Goal: Use online tool/utility: Utilize a website feature to perform a specific function

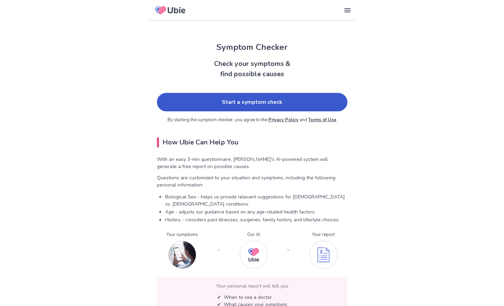
click at [260, 101] on link "Start a symptom check" at bounding box center [252, 102] width 190 height 18
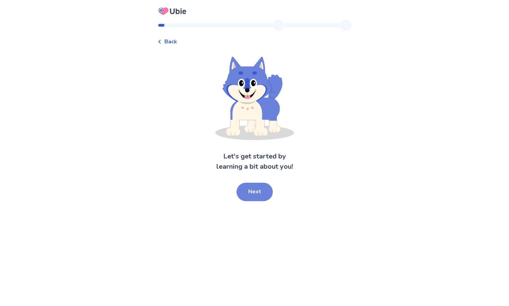
click at [249, 192] on button "Next" at bounding box center [254, 192] width 36 height 18
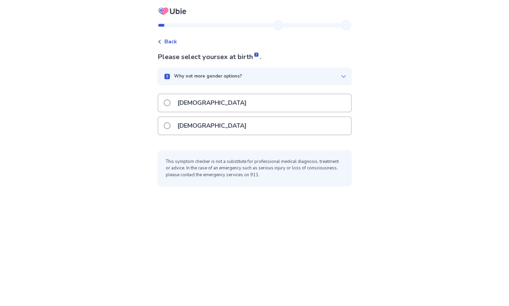
click at [191, 107] on p "[DEMOGRAPHIC_DATA]" at bounding box center [211, 102] width 77 height 17
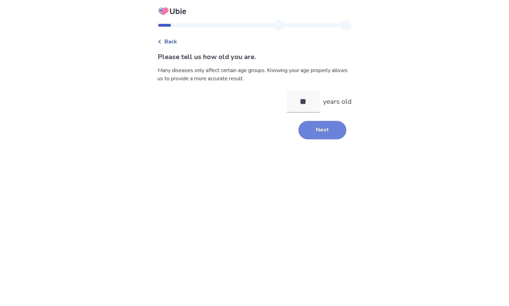
type input "**"
click at [325, 128] on button "Next" at bounding box center [322, 130] width 48 height 18
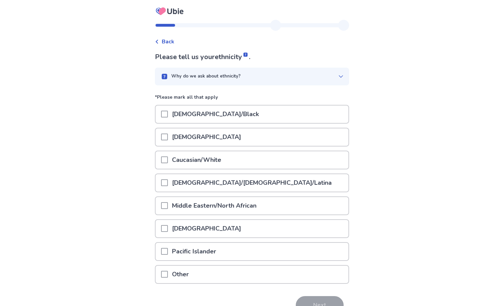
click at [189, 162] on p "Caucasian/White" at bounding box center [196, 159] width 57 height 17
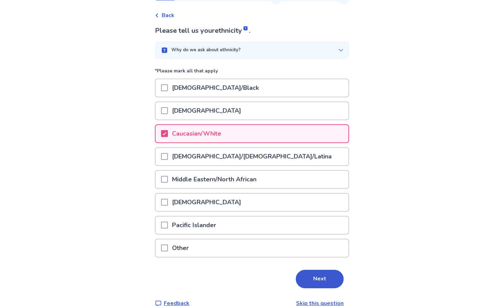
scroll to position [39, 0]
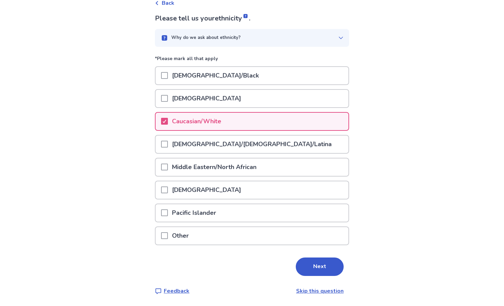
click at [317, 265] on button "Next" at bounding box center [319, 267] width 48 height 18
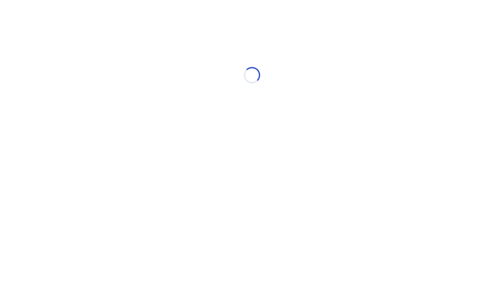
scroll to position [0, 0]
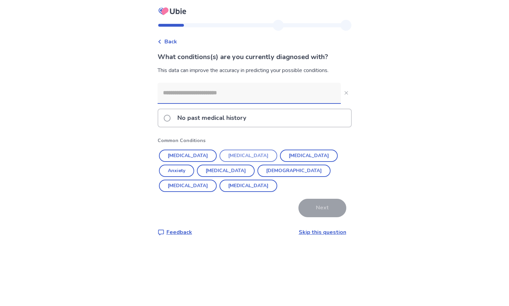
click at [233, 155] on button "Diabetes" at bounding box center [248, 156] width 58 height 12
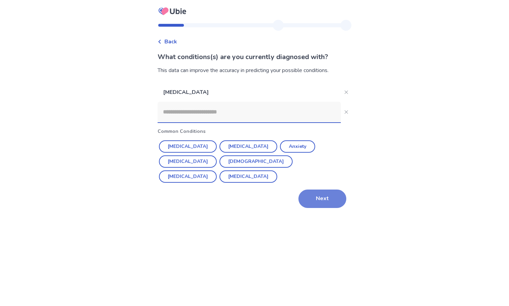
click at [319, 201] on button "Next" at bounding box center [322, 199] width 48 height 18
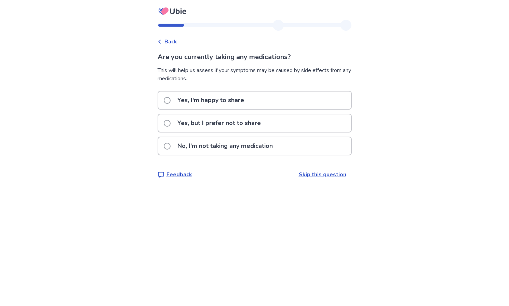
click at [230, 124] on p "Yes, but I prefer not to share" at bounding box center [219, 122] width 92 height 17
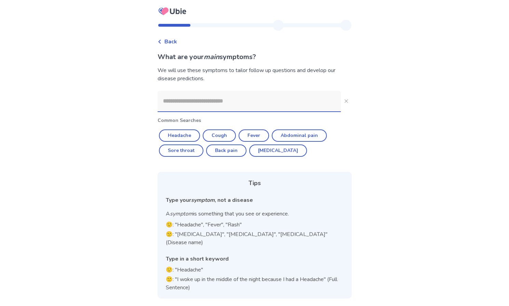
click at [224, 100] on input at bounding box center [248, 101] width 183 height 20
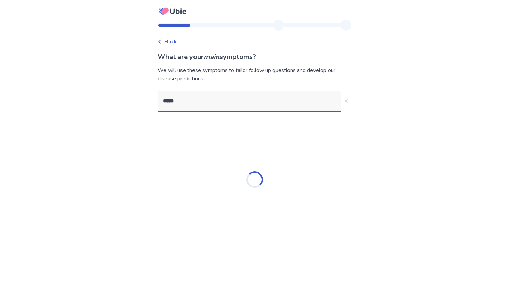
type input "******"
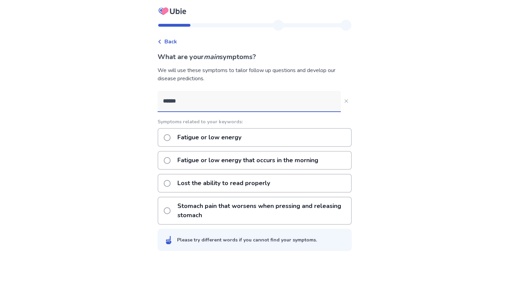
click at [208, 137] on p "Fatigue or low energy" at bounding box center [209, 137] width 72 height 17
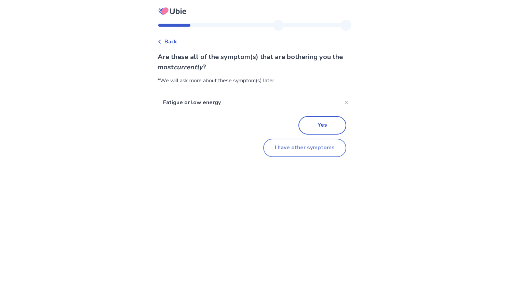
click at [298, 145] on button "I have other symptoms" at bounding box center [304, 148] width 83 height 18
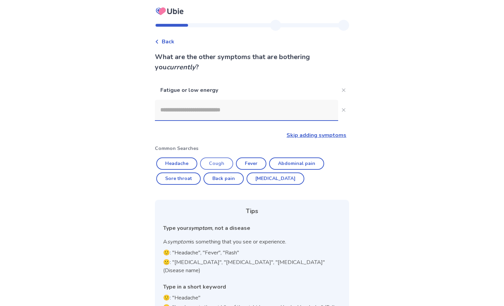
click at [220, 163] on button "Cough" at bounding box center [216, 163] width 33 height 12
type input "*****"
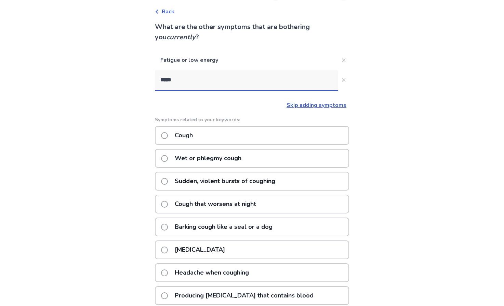
scroll to position [45, 0]
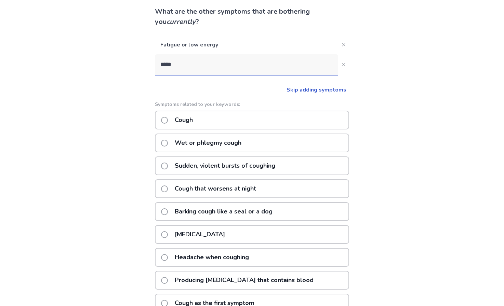
click at [193, 122] on p "Cough" at bounding box center [183, 119] width 26 height 17
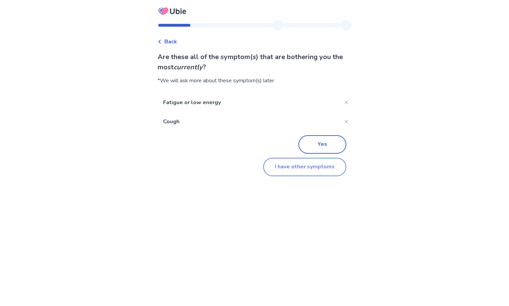
click at [309, 164] on button "I have other symptoms" at bounding box center [304, 167] width 83 height 18
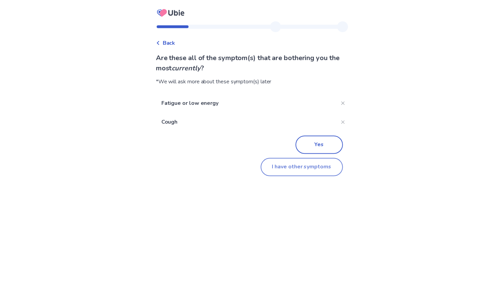
scroll to position [40, 0]
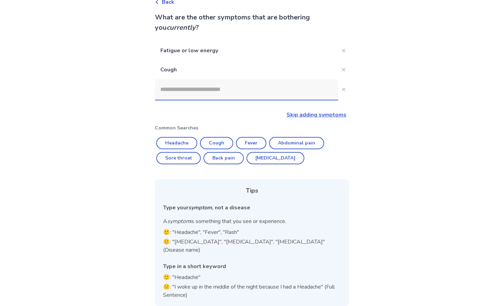
click at [213, 93] on input at bounding box center [246, 89] width 183 height 20
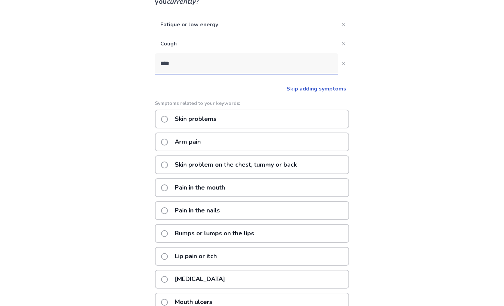
scroll to position [0, 0]
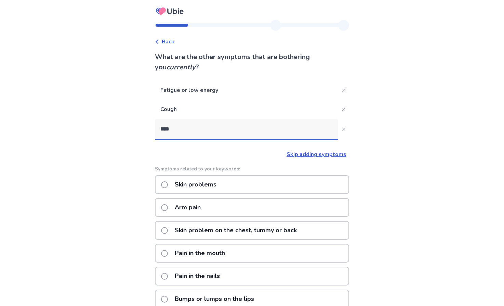
type input "****"
click at [295, 156] on link "Skip adding symptoms" at bounding box center [316, 155] width 60 height 8
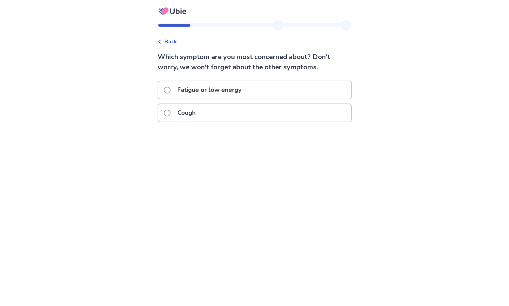
click at [231, 90] on p "Fatigue or low energy" at bounding box center [209, 89] width 72 height 17
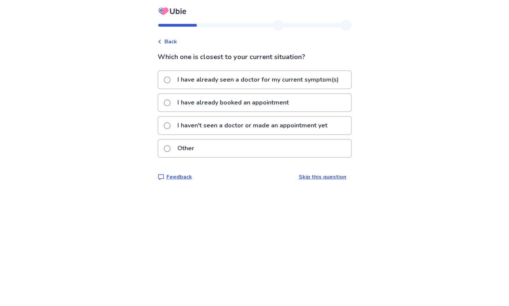
click at [234, 125] on p "I haven't seen a doctor or made an appointment yet" at bounding box center [252, 125] width 158 height 17
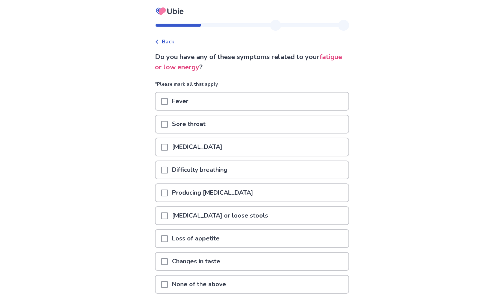
click at [168, 238] on span at bounding box center [164, 238] width 7 height 7
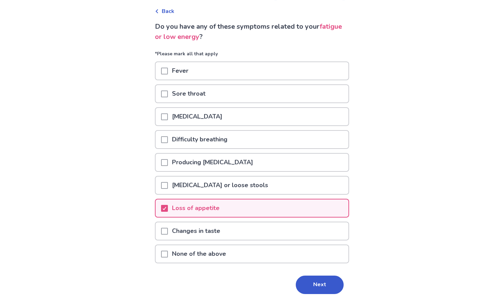
scroll to position [45, 0]
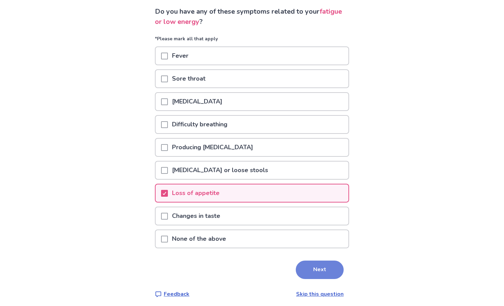
click at [304, 267] on button "Next" at bounding box center [319, 270] width 48 height 18
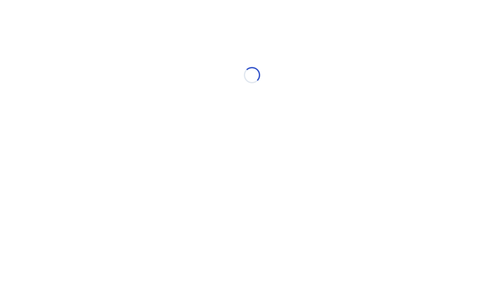
scroll to position [0, 0]
select select "*"
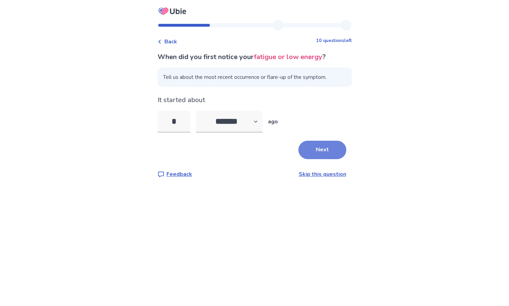
type input "*"
click at [323, 153] on button "Next" at bounding box center [322, 150] width 48 height 18
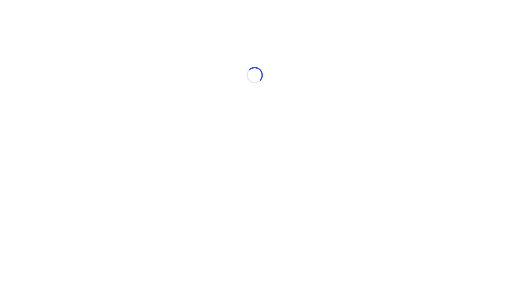
select select "*"
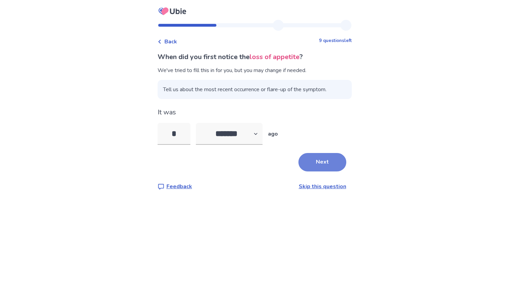
click at [316, 163] on button "Next" at bounding box center [322, 162] width 48 height 18
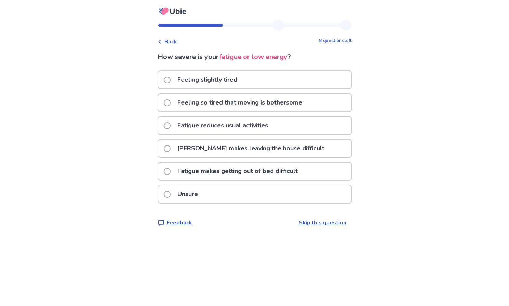
click at [225, 102] on p "Feeling so tired that moving is bothersome" at bounding box center [239, 102] width 133 height 17
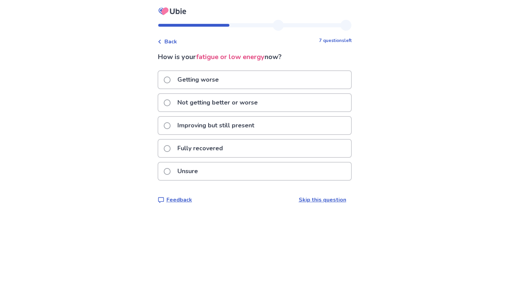
click at [220, 104] on p "Not getting better or worse" at bounding box center [217, 102] width 88 height 17
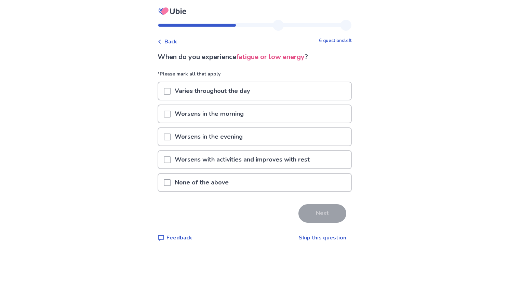
click at [170, 91] on span at bounding box center [167, 91] width 7 height 7
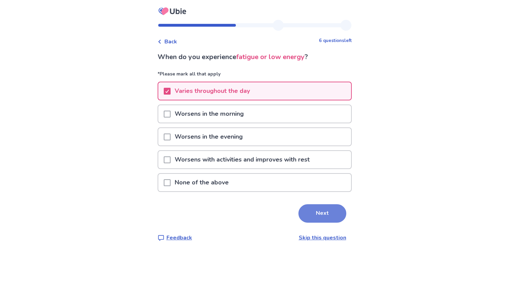
click at [307, 208] on button "Next" at bounding box center [322, 213] width 48 height 18
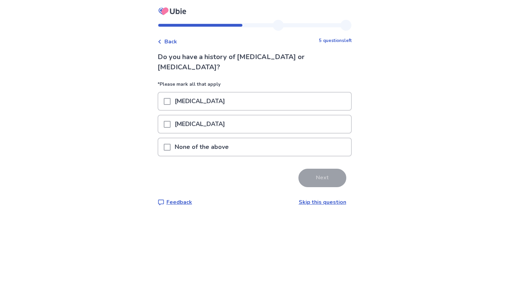
click at [170, 98] on span at bounding box center [167, 101] width 7 height 7
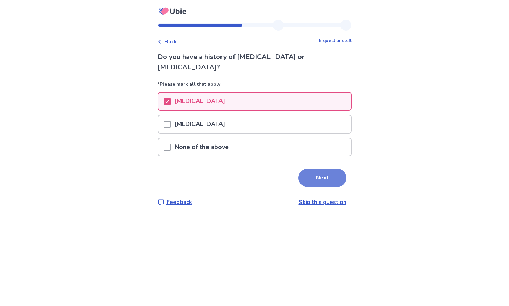
click at [315, 169] on button "Next" at bounding box center [322, 178] width 48 height 18
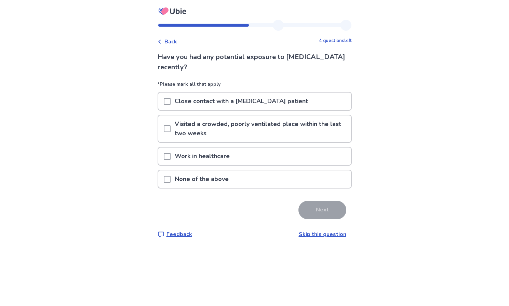
click at [170, 179] on span at bounding box center [167, 179] width 7 height 7
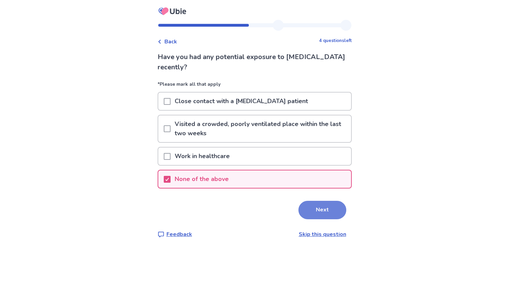
click at [321, 212] on button "Next" at bounding box center [322, 210] width 48 height 18
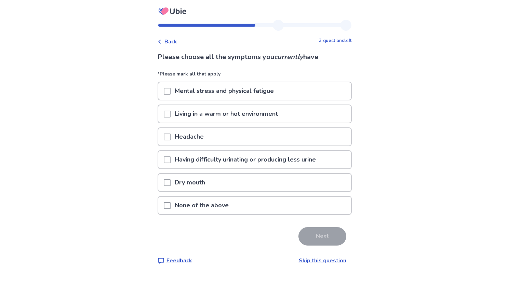
click at [170, 115] on span at bounding box center [167, 114] width 7 height 7
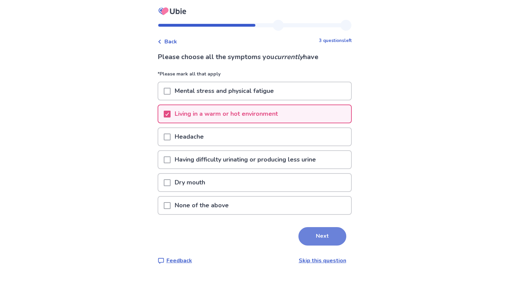
click at [311, 232] on button "Next" at bounding box center [322, 236] width 48 height 18
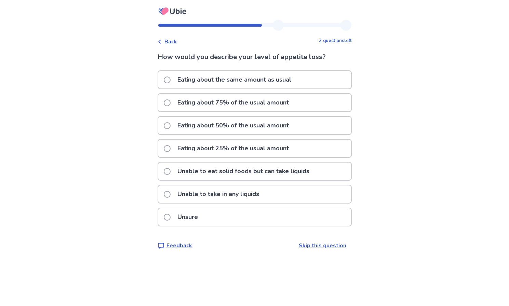
click at [170, 124] on span at bounding box center [167, 125] width 7 height 7
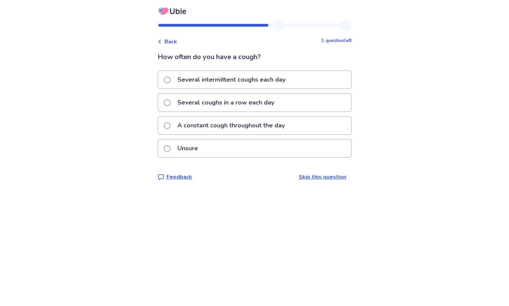
click at [189, 78] on p "Several intermittent coughs each day" at bounding box center [231, 79] width 116 height 17
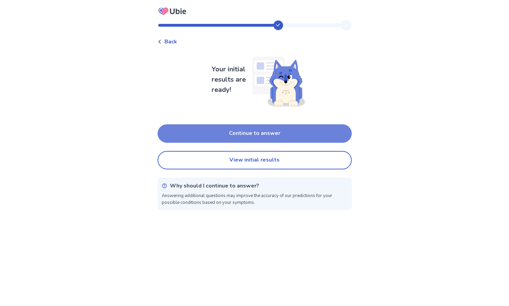
click at [273, 133] on button "Continue to answer" at bounding box center [254, 133] width 194 height 18
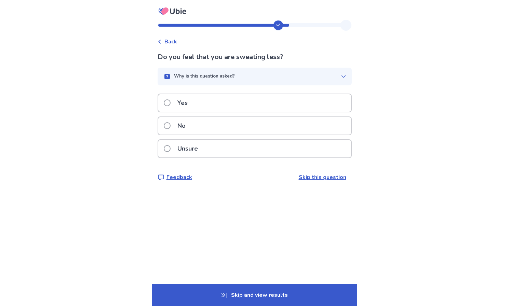
click at [211, 127] on div "No" at bounding box center [254, 125] width 193 height 17
click at [231, 124] on div "No" at bounding box center [254, 125] width 193 height 17
click at [226, 124] on div "No" at bounding box center [254, 125] width 193 height 17
click at [218, 125] on div "No" at bounding box center [254, 125] width 193 height 17
click at [225, 130] on div "No" at bounding box center [254, 125] width 193 height 17
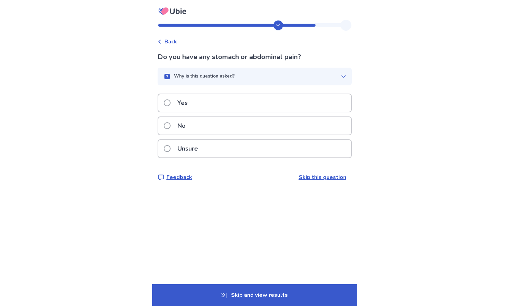
click at [228, 127] on div "No" at bounding box center [254, 125] width 193 height 17
click at [229, 126] on div "No" at bounding box center [254, 125] width 193 height 17
click at [233, 124] on div "No" at bounding box center [254, 125] width 193 height 17
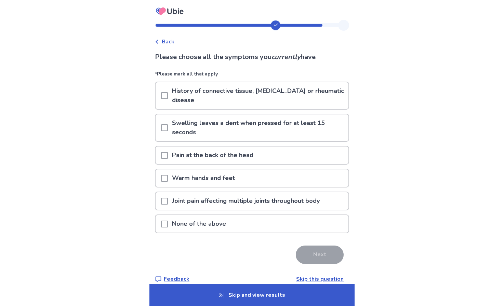
click at [241, 226] on div "None of the above" at bounding box center [251, 223] width 193 height 17
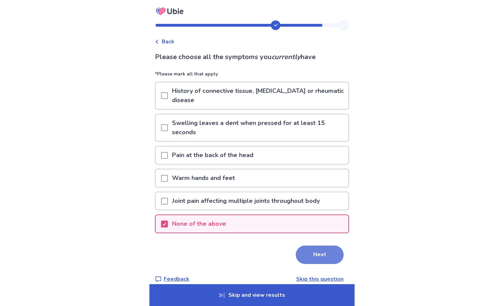
click at [312, 253] on button "Next" at bounding box center [319, 255] width 48 height 18
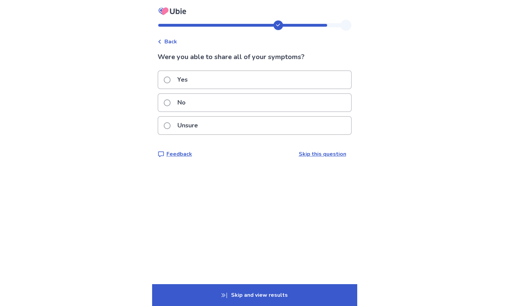
click at [304, 153] on link "Skip this question" at bounding box center [322, 154] width 47 height 8
